Goal: Check status: Check status

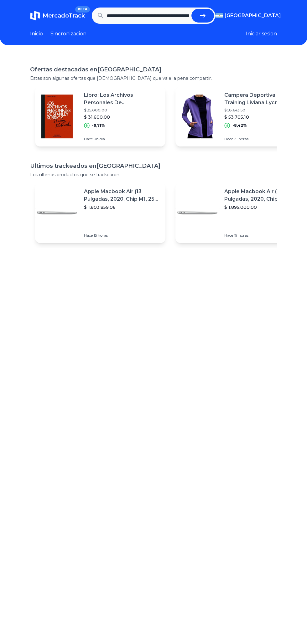
scroll to position [0, 255]
click at [210, 16] on button "submit" at bounding box center [202, 16] width 23 height 14
type input "**********"
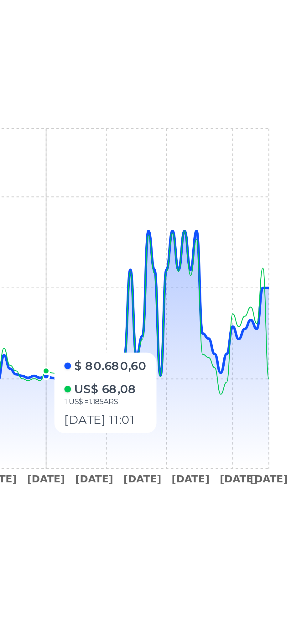
scroll to position [3, 0]
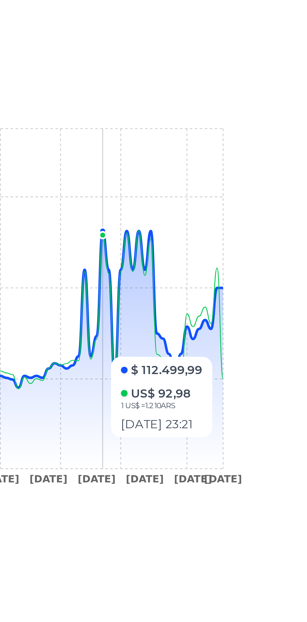
click at [272, 329] on icon at bounding box center [162, 337] width 225 height 64
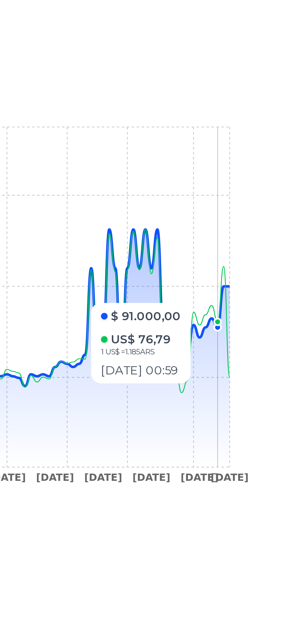
click at [279, 324] on div "Trackings Plancha Philips Vapor Gc1022/40 Base Antiadherente 2000w Color Rosa P…" at bounding box center [153, 363] width 307 height 622
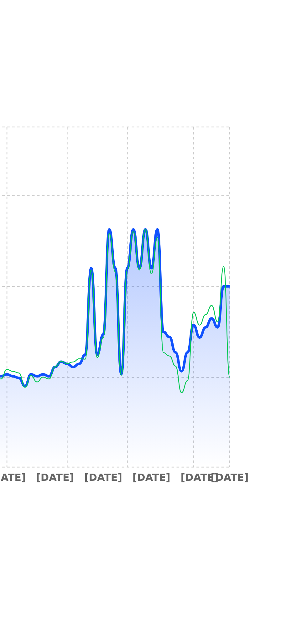
click at [274, 327] on icon at bounding box center [162, 337] width 225 height 64
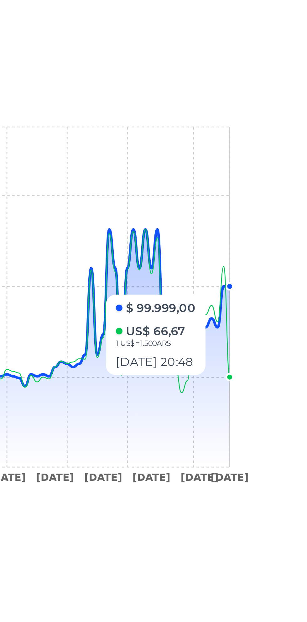
click at [260, 372] on icon at bounding box center [162, 350] width 225 height 90
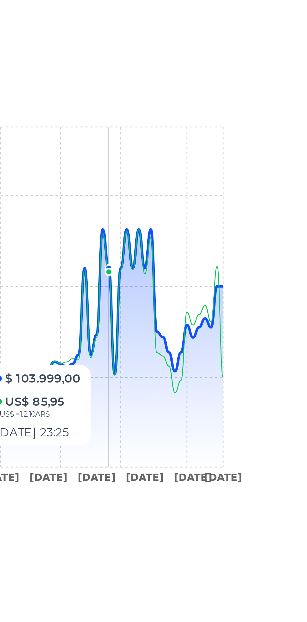
click at [256, 358] on icon at bounding box center [162, 350] width 225 height 90
